Goal: Book appointment/travel/reservation

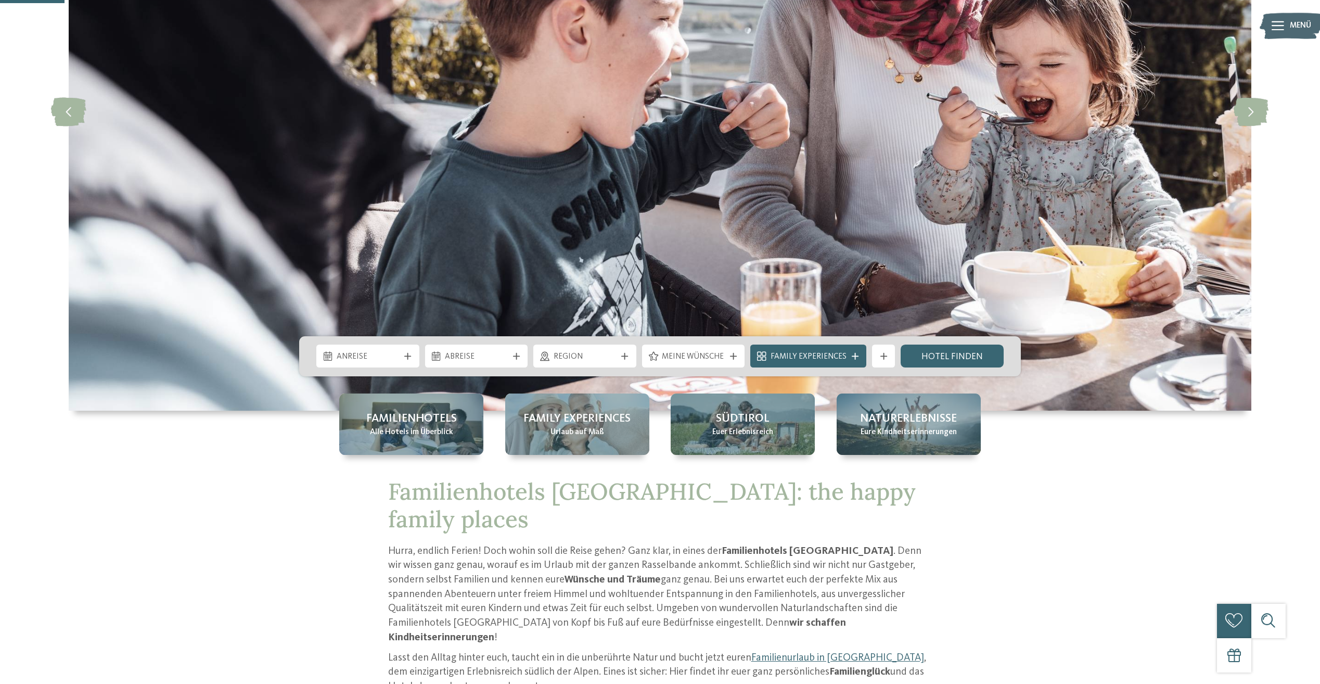
scroll to position [260, 0]
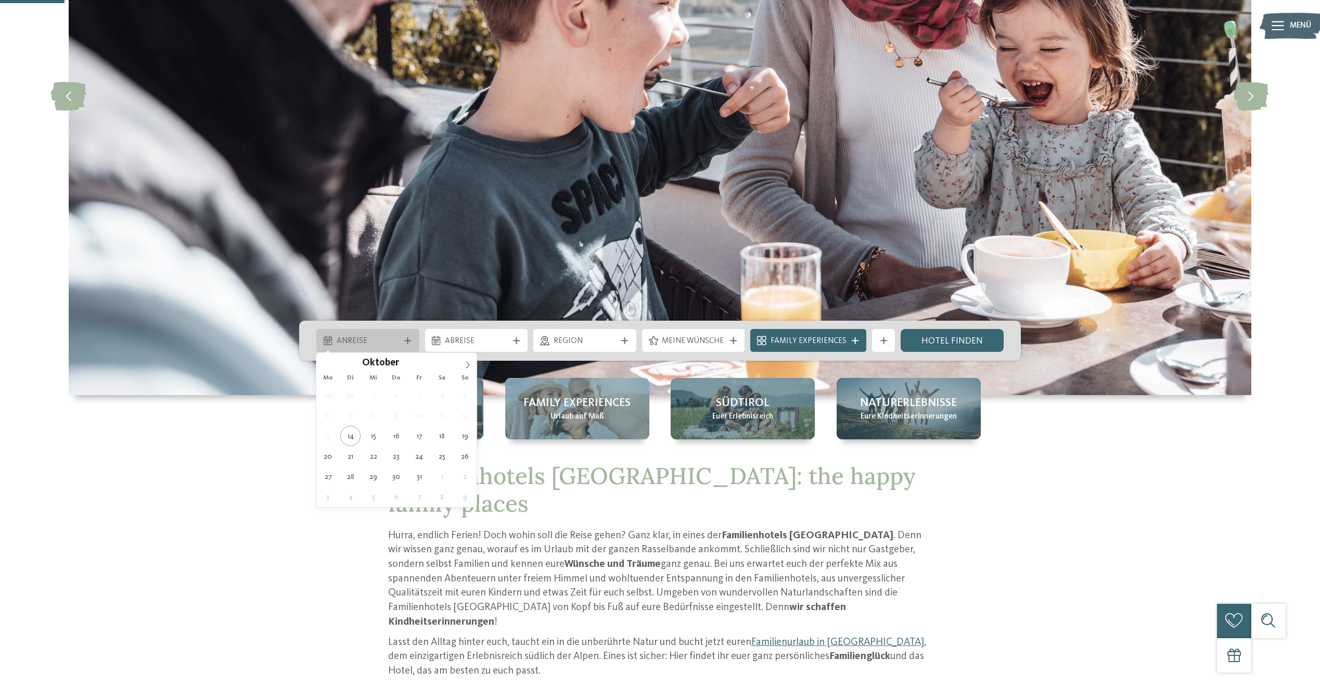
click at [395, 336] on span "Anreise" at bounding box center [368, 341] width 63 height 11
click at [468, 364] on icon at bounding box center [467, 364] width 7 height 7
type input "****"
click at [468, 364] on icon at bounding box center [467, 364] width 7 height 7
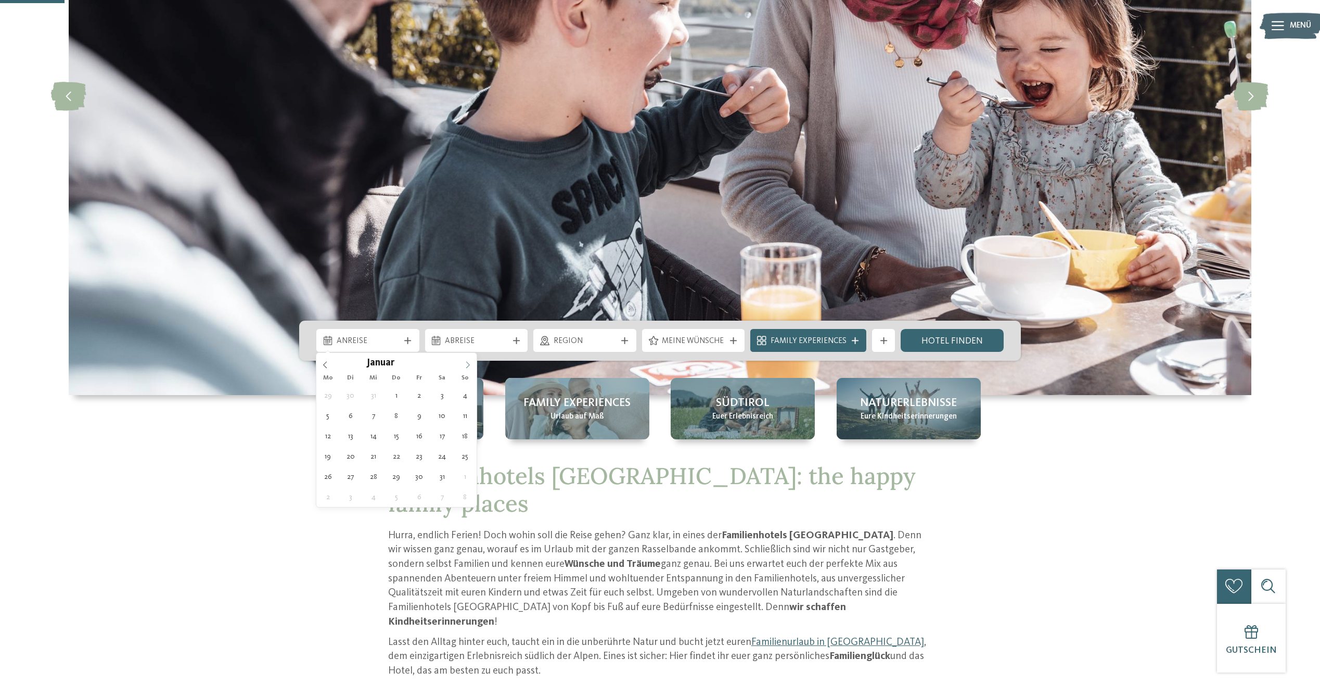
click at [468, 364] on icon at bounding box center [467, 364] width 7 height 7
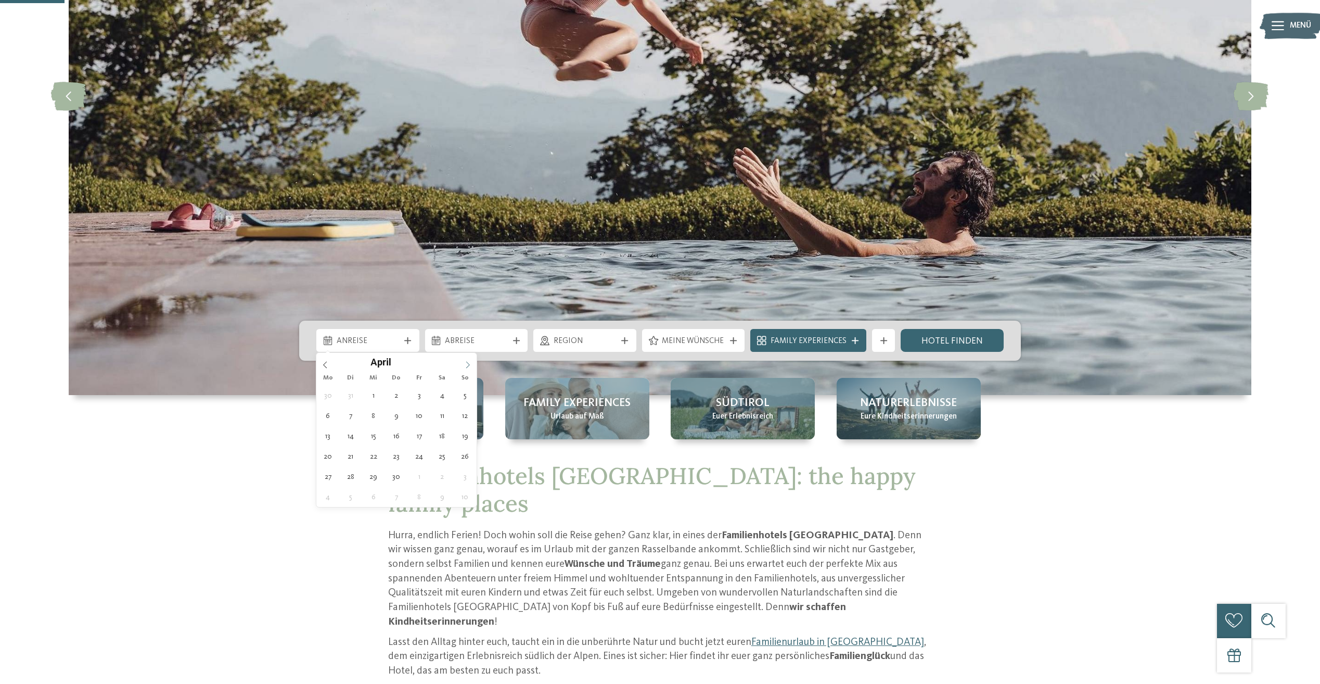
type div "02.04.2026"
type input "****"
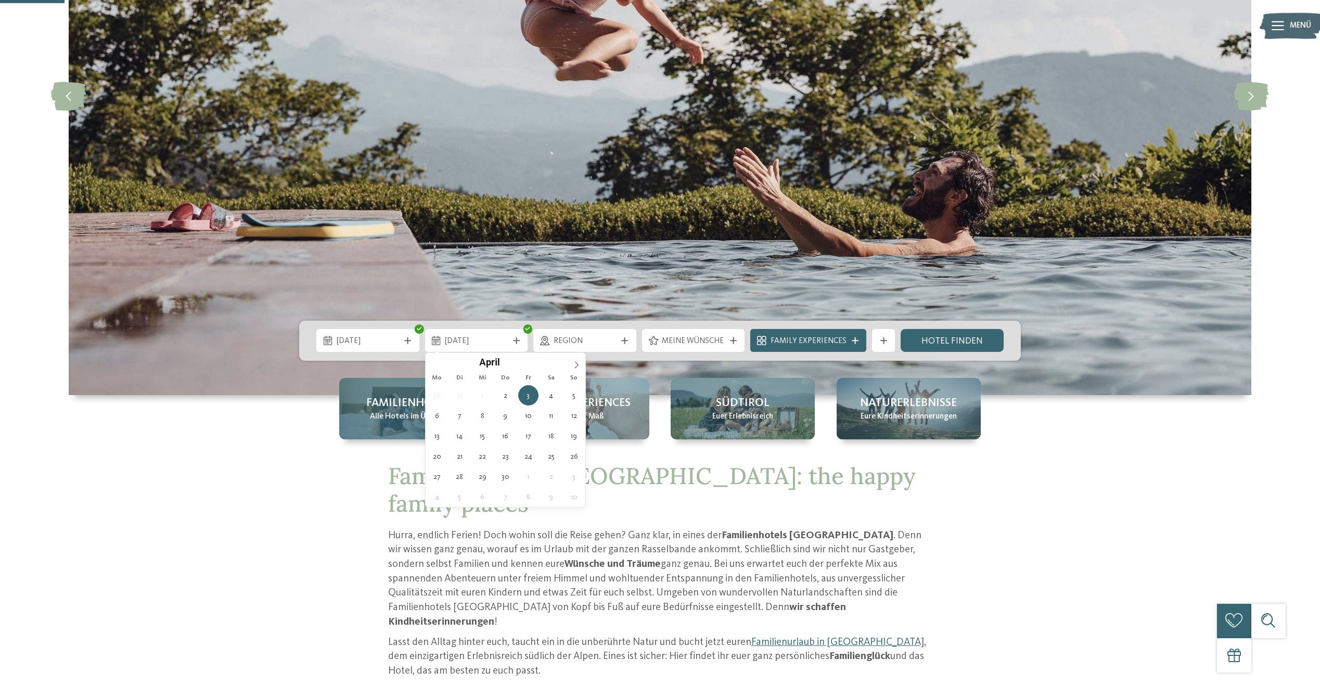
drag, startPoint x: 468, startPoint y: 364, endPoint x: 396, endPoint y: 396, distance: 79.2
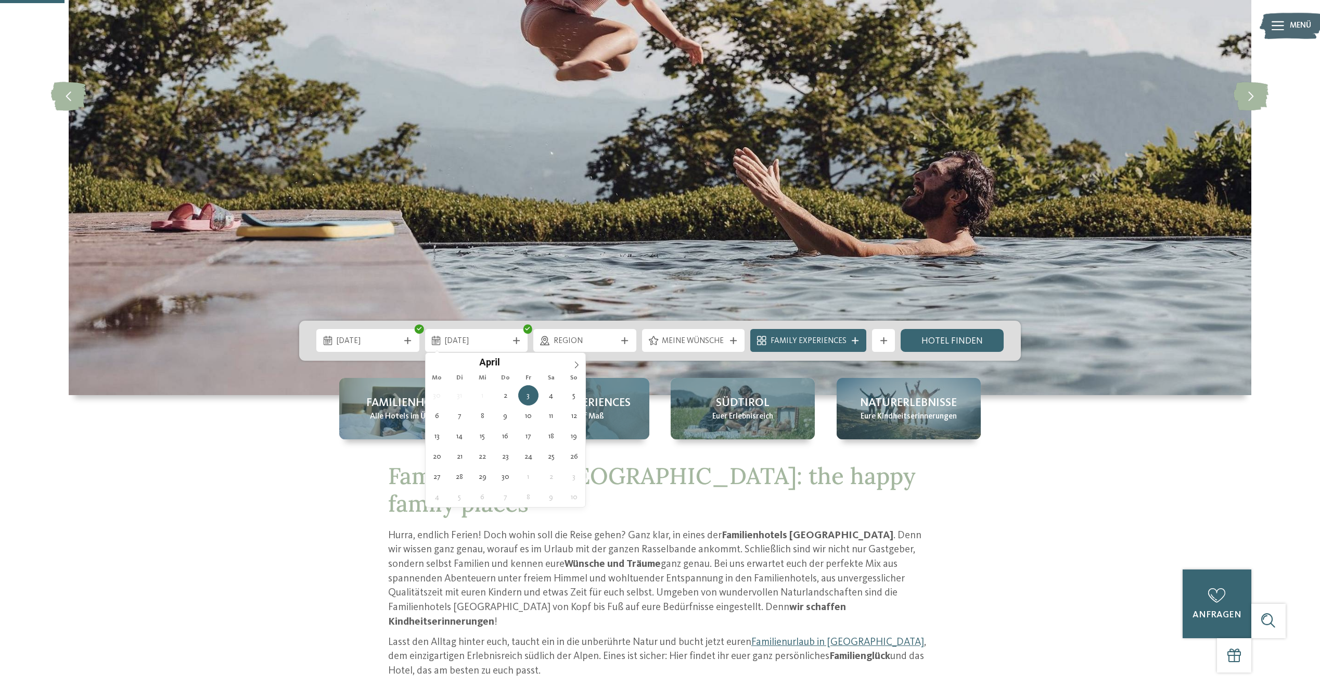
type div "05.04.2026"
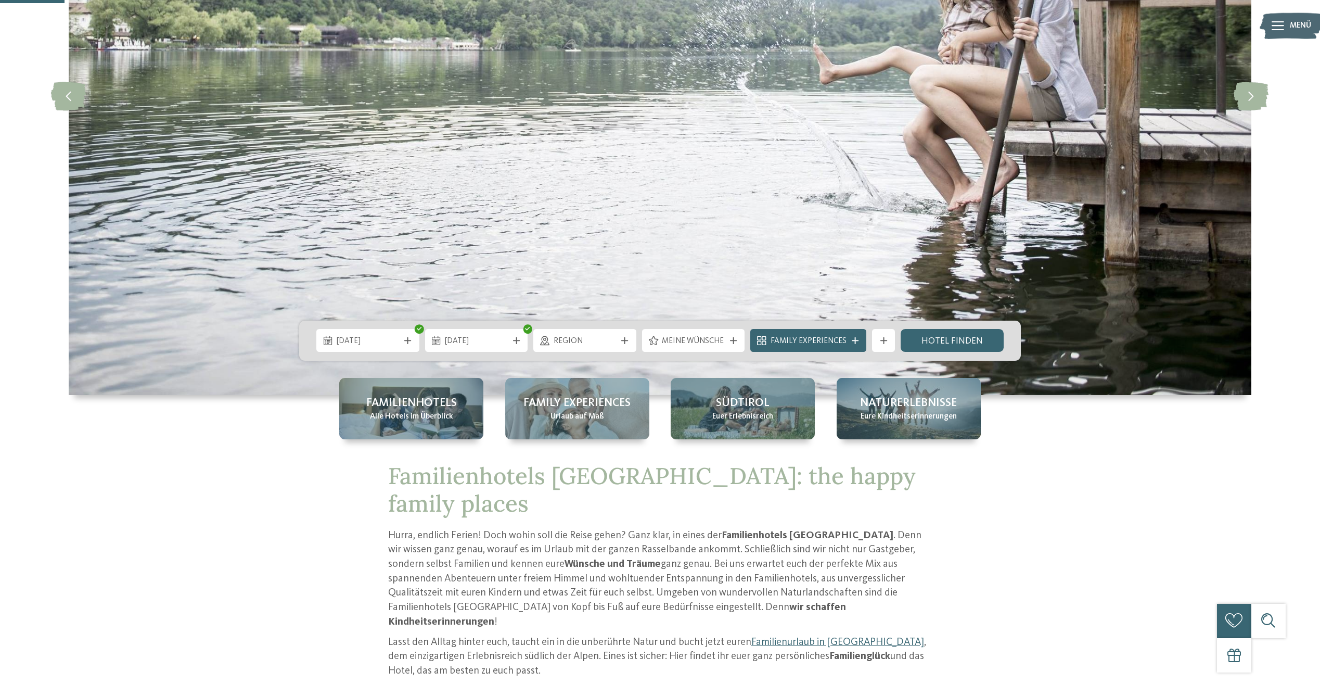
click at [602, 343] on span "Region" at bounding box center [584, 341] width 63 height 11
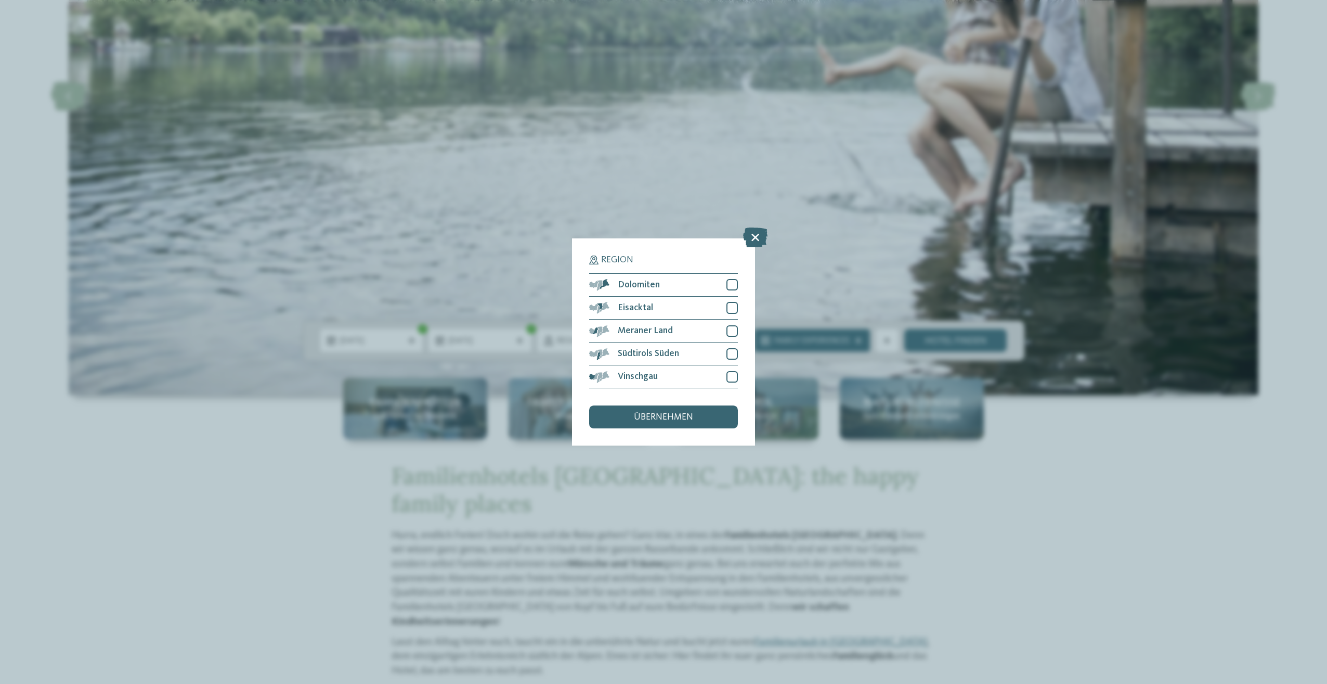
click at [759, 238] on icon at bounding box center [755, 237] width 24 height 20
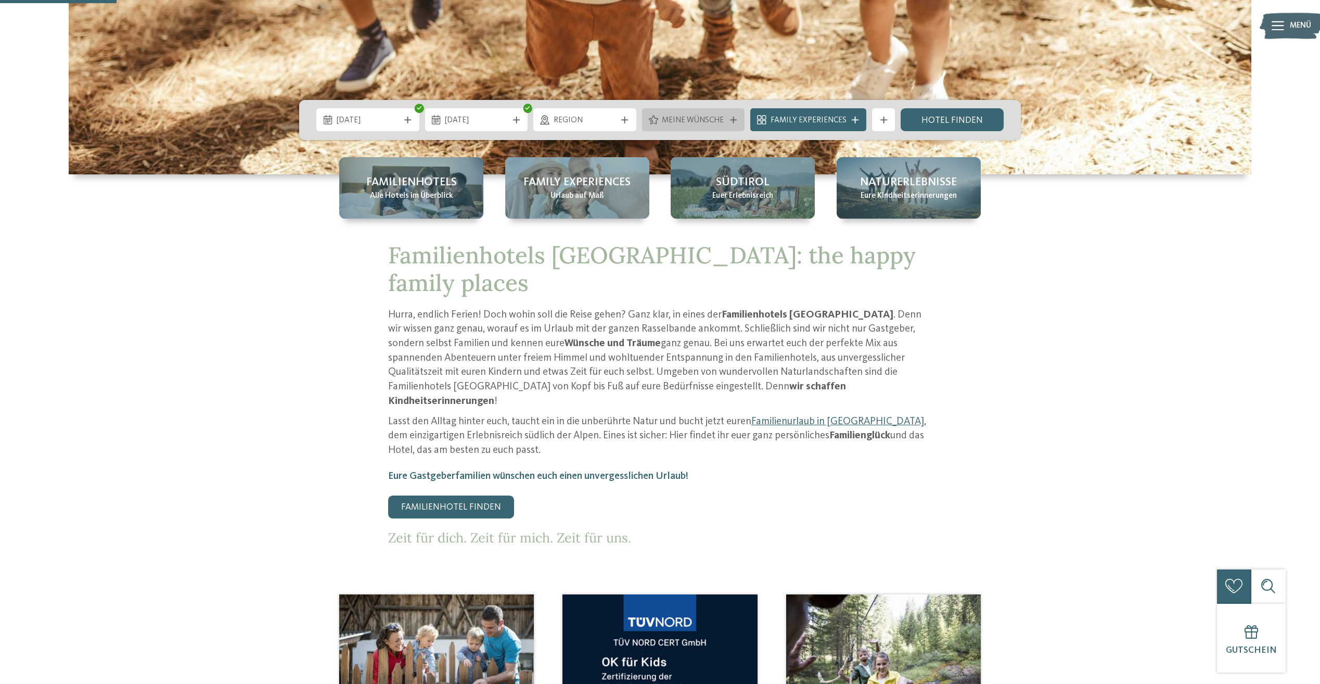
scroll to position [468, 0]
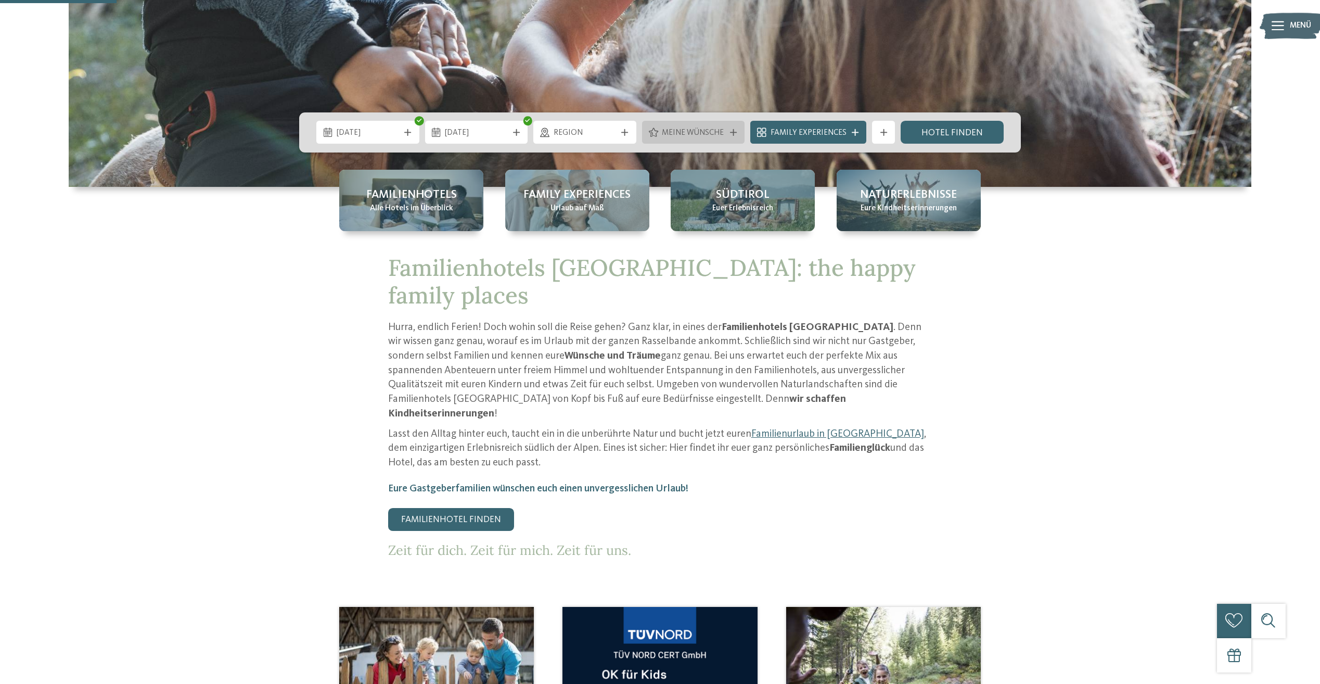
click at [688, 134] on span "Meine Wünsche" at bounding box center [693, 132] width 63 height 11
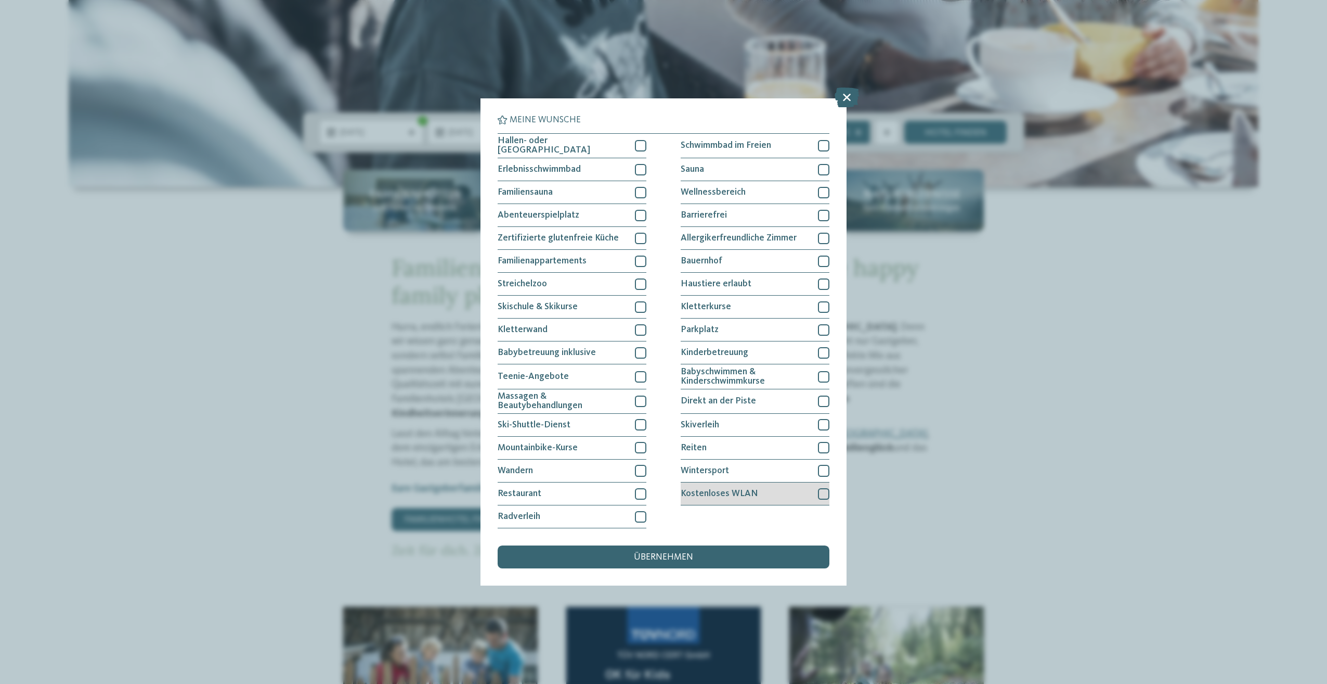
click at [738, 494] on span "Kostenloses WLAN" at bounding box center [720, 493] width 78 height 9
click at [720, 331] on div "Parkplatz" at bounding box center [755, 329] width 149 height 23
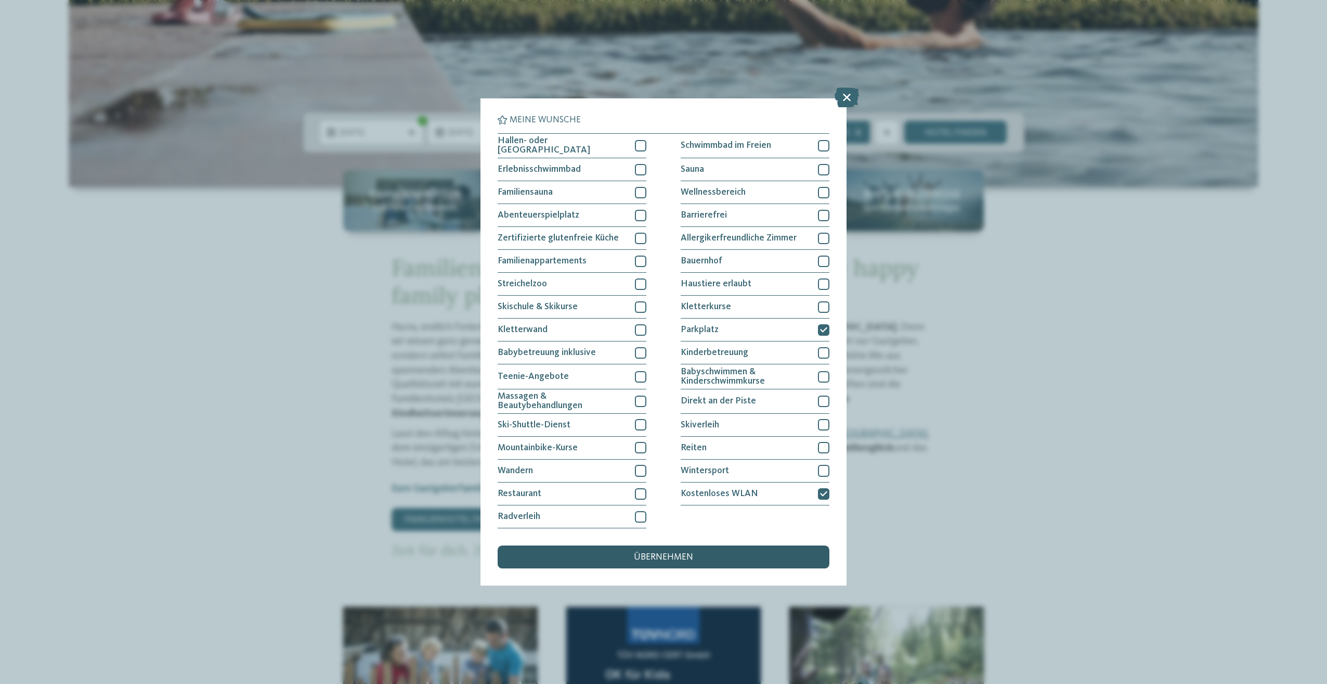
click at [656, 559] on span "übernehmen" at bounding box center [663, 556] width 59 height 9
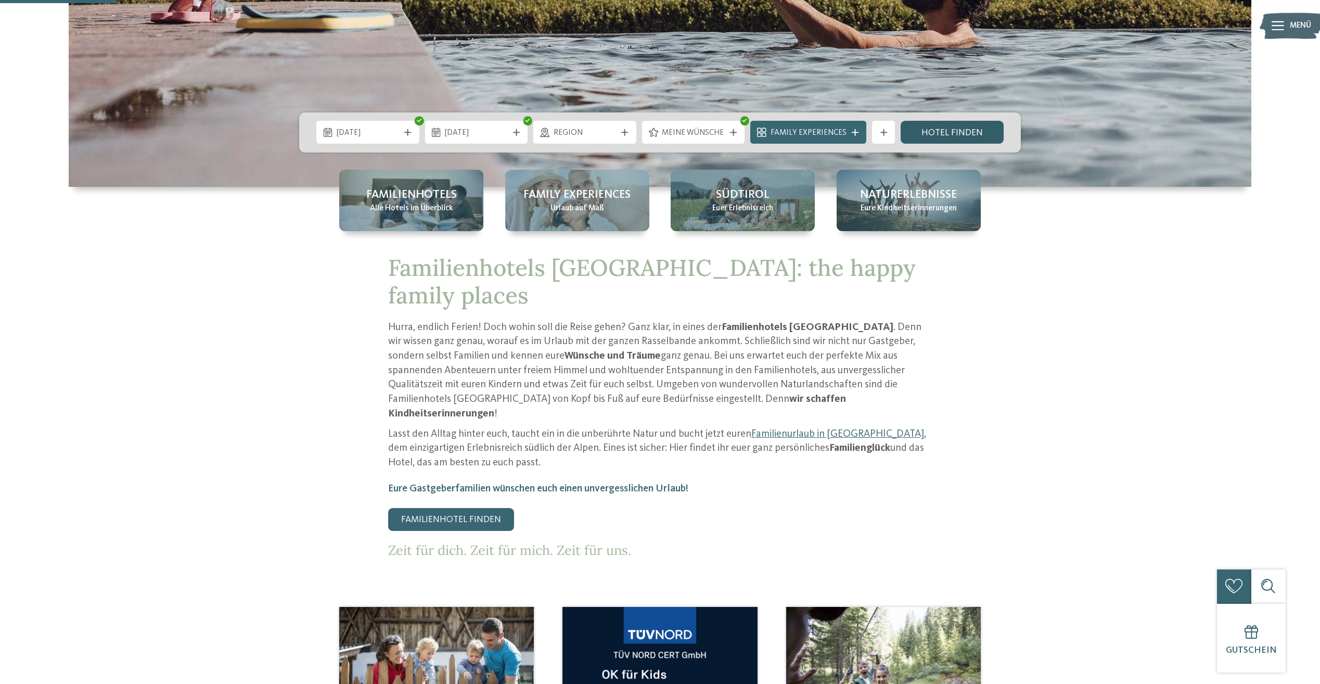
click at [936, 134] on link "Hotel finden" at bounding box center [951, 132] width 103 height 23
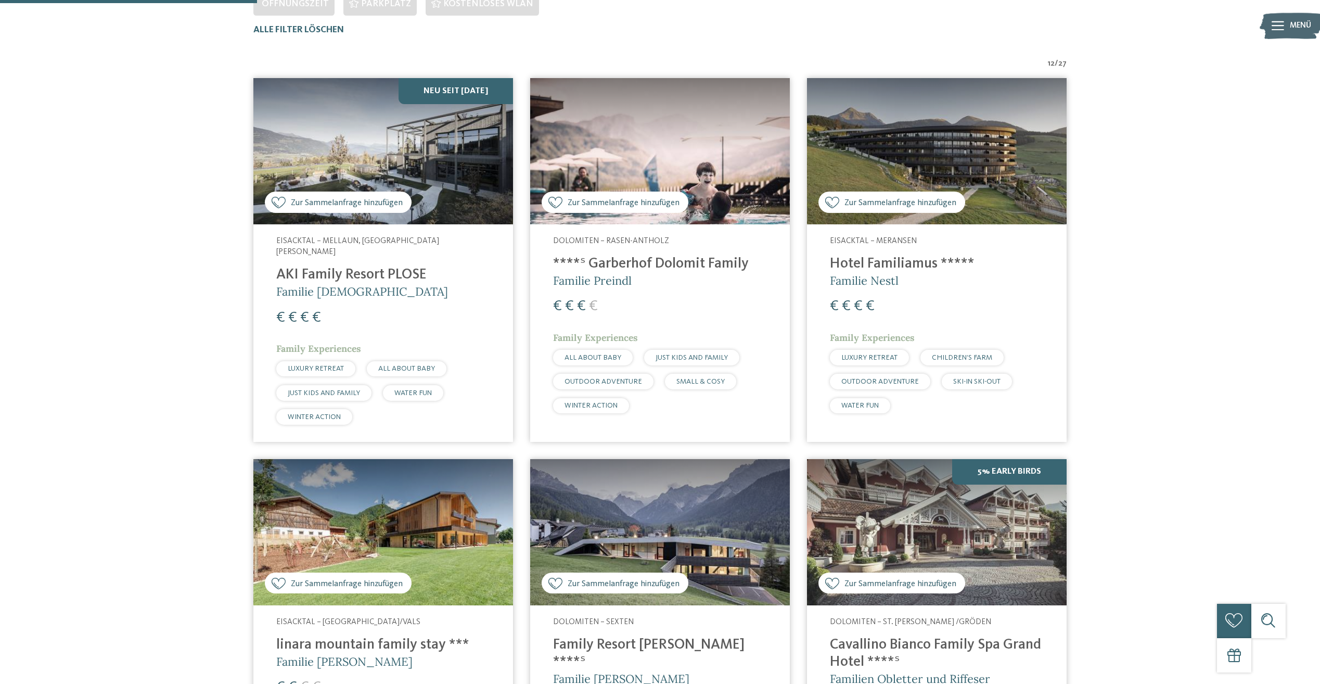
scroll to position [381, 0]
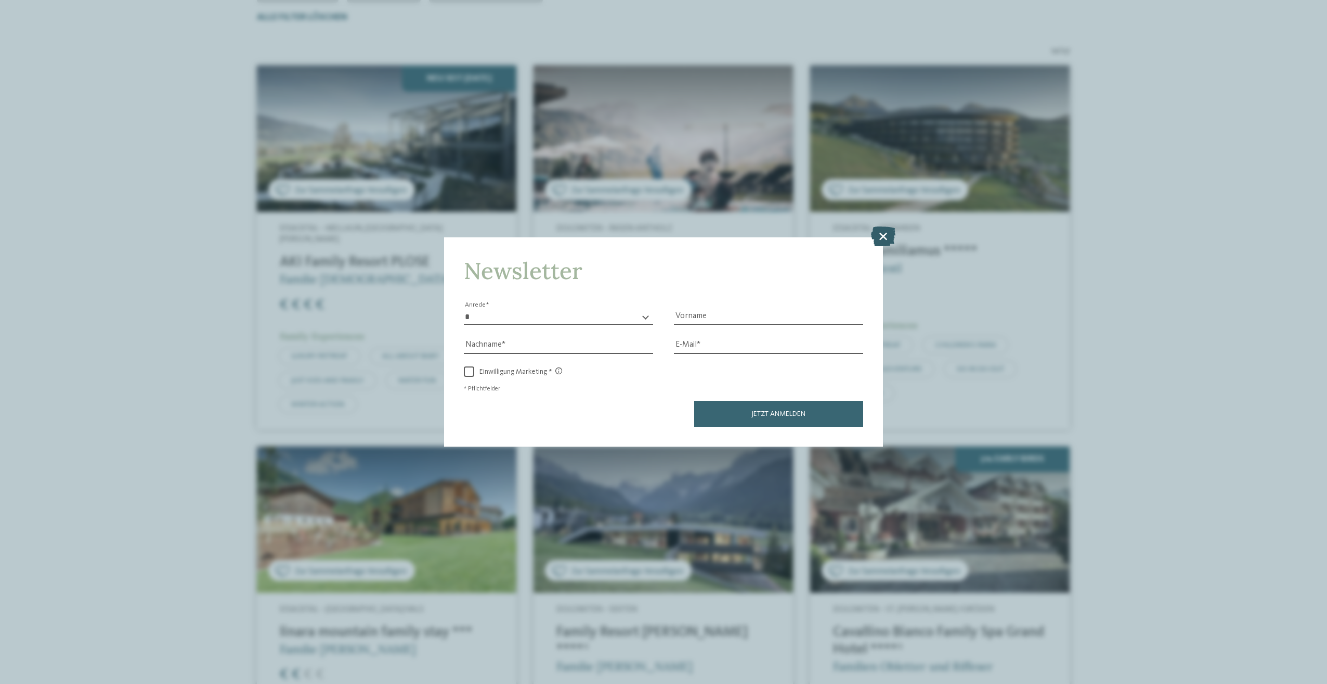
click at [885, 230] on icon at bounding box center [883, 236] width 24 height 20
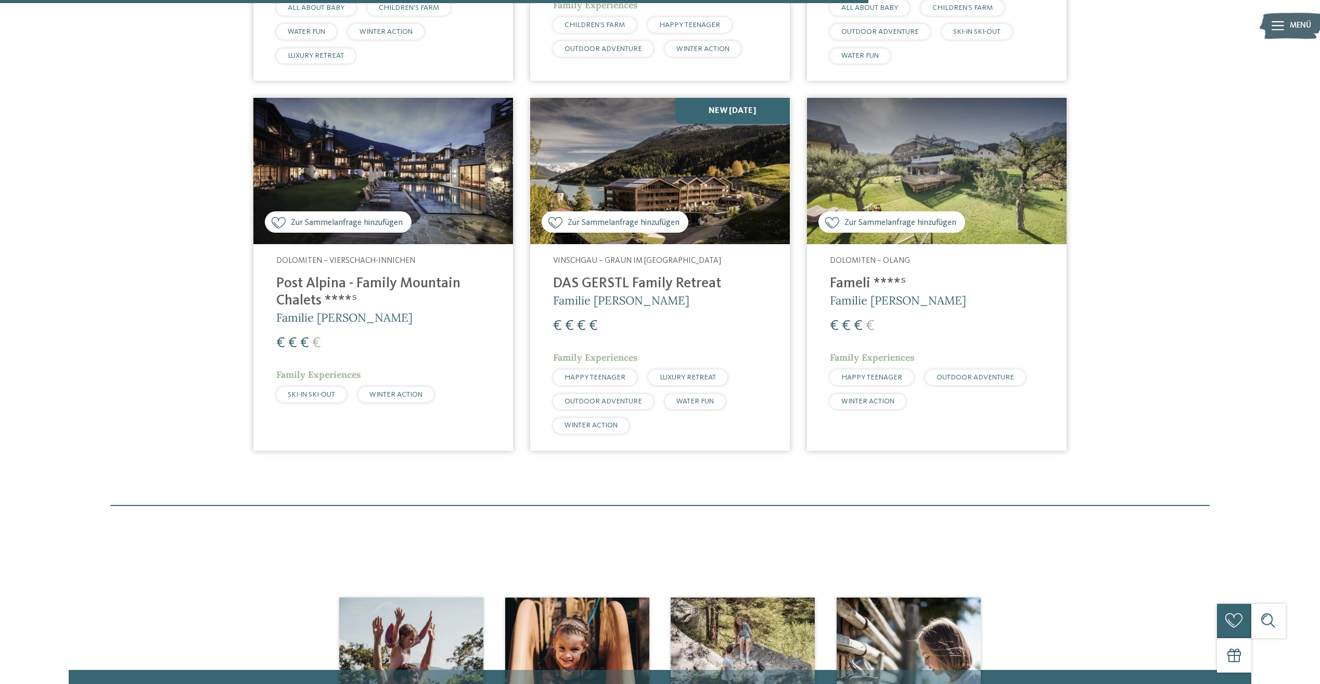
scroll to position [1162, 0]
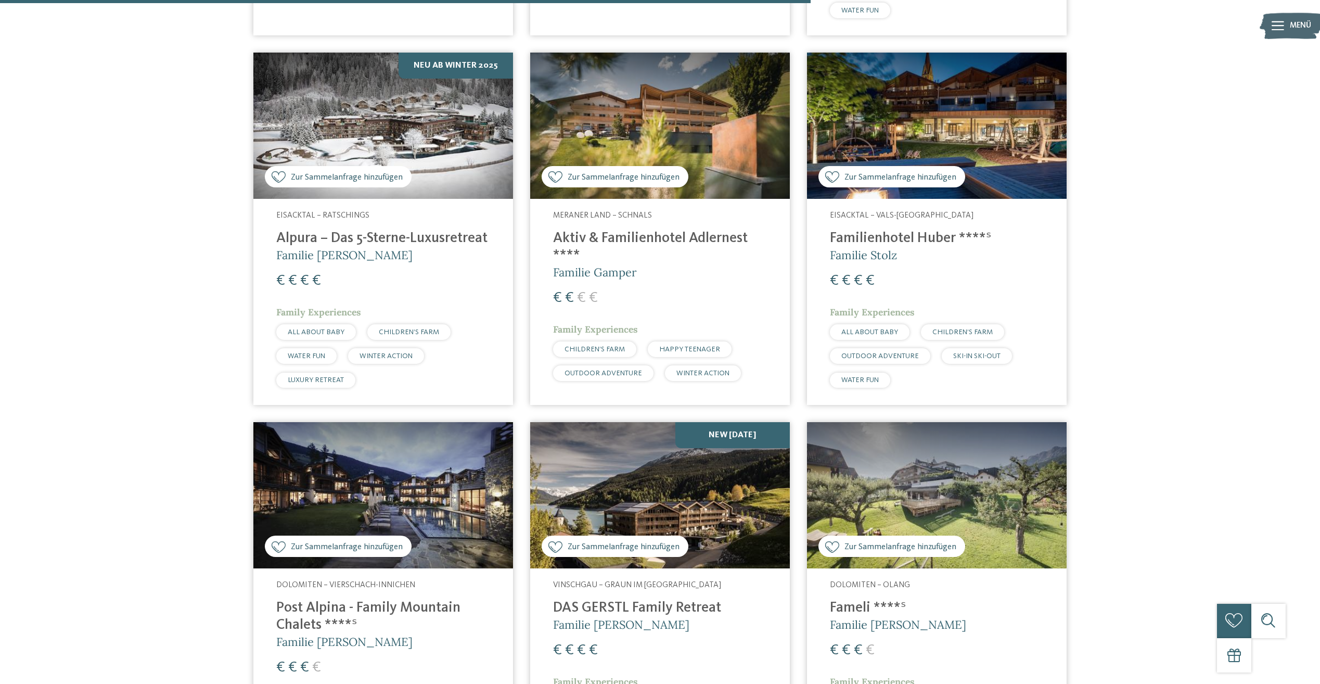
click at [626, 230] on h4 "Aktiv & Familienhotel Adlernest ****" at bounding box center [660, 247] width 214 height 34
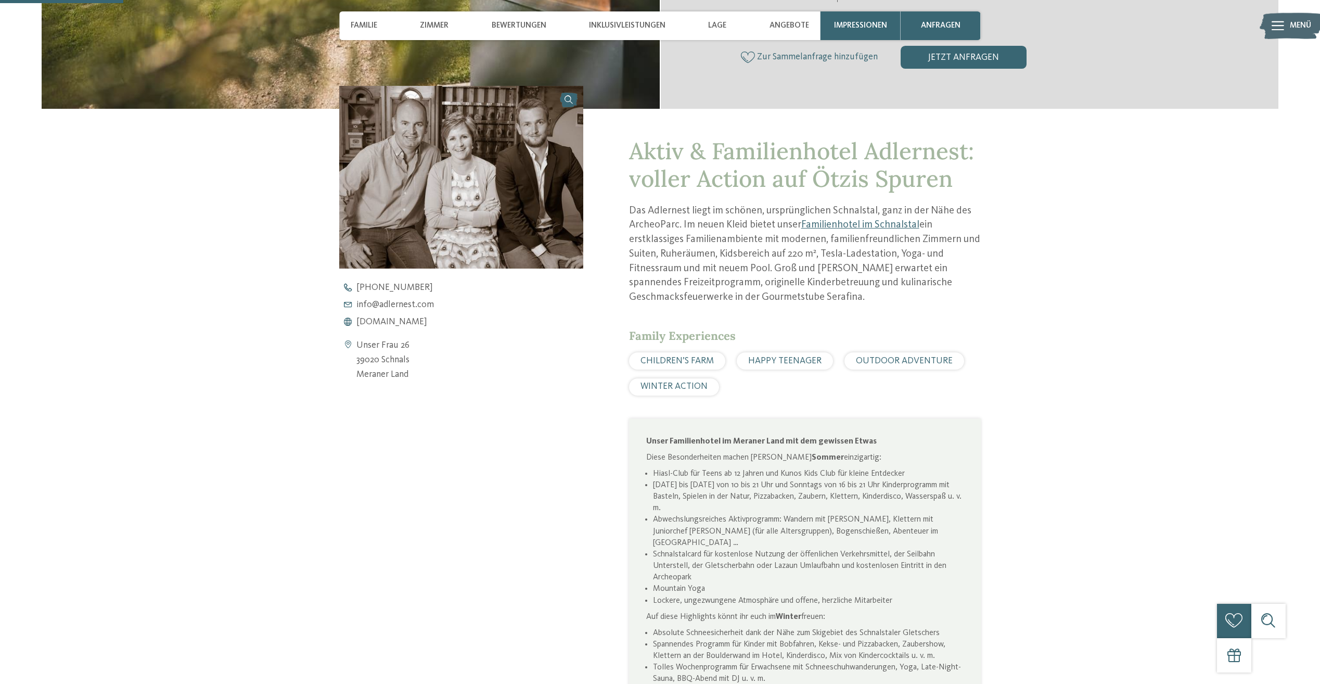
scroll to position [416, 0]
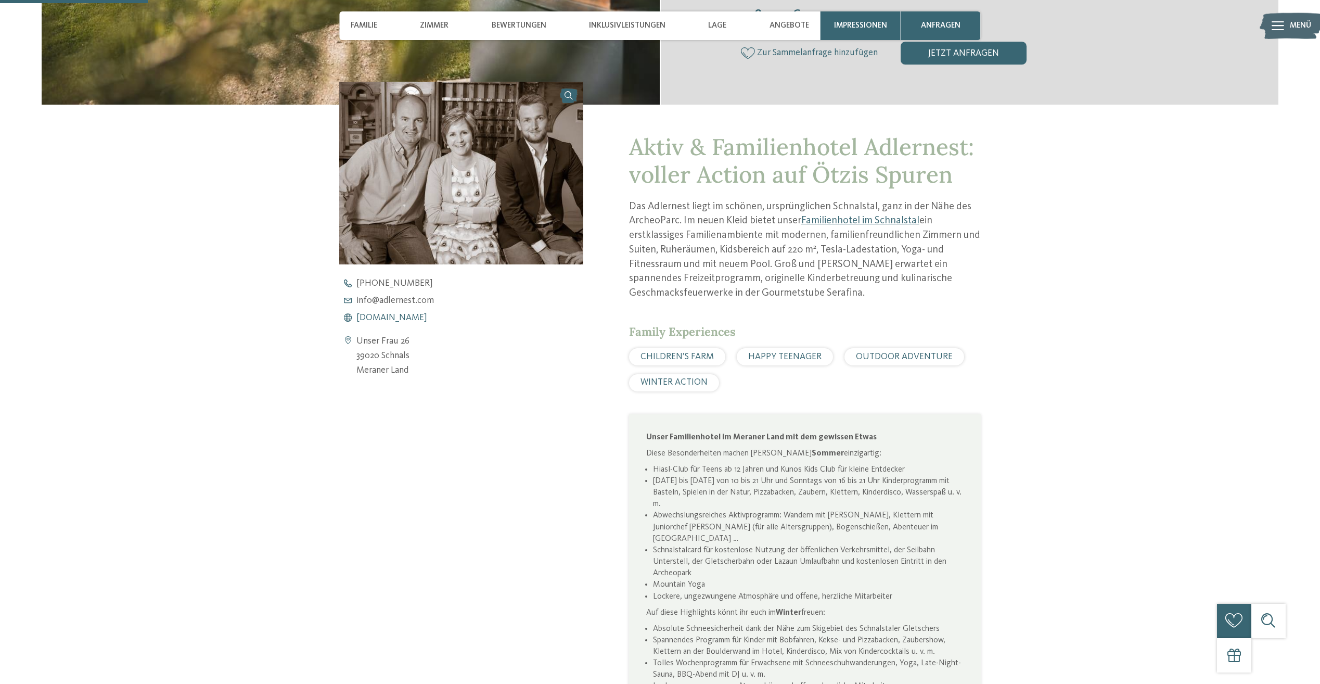
click at [405, 315] on span "[DOMAIN_NAME]" at bounding box center [391, 317] width 71 height 9
